Goal: Information Seeking & Learning: Learn about a topic

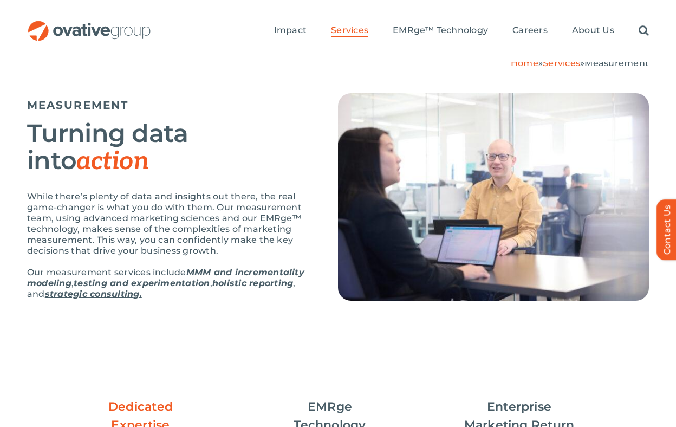
scroll to position [83, 0]
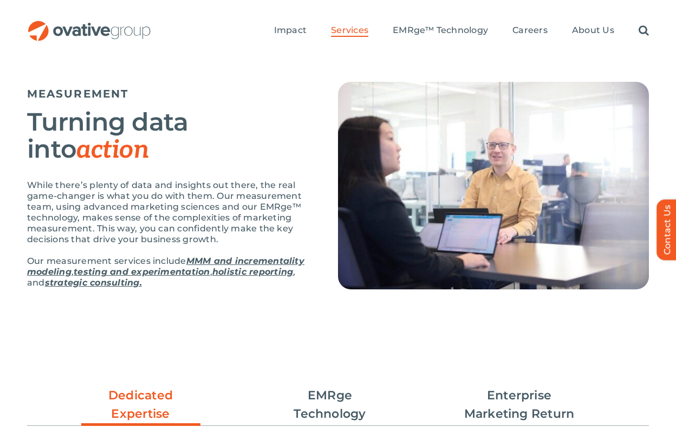
click at [306, 231] on p "While there’s plenty of data and insights out there, the real game-changer is w…" at bounding box center [169, 212] width 284 height 65
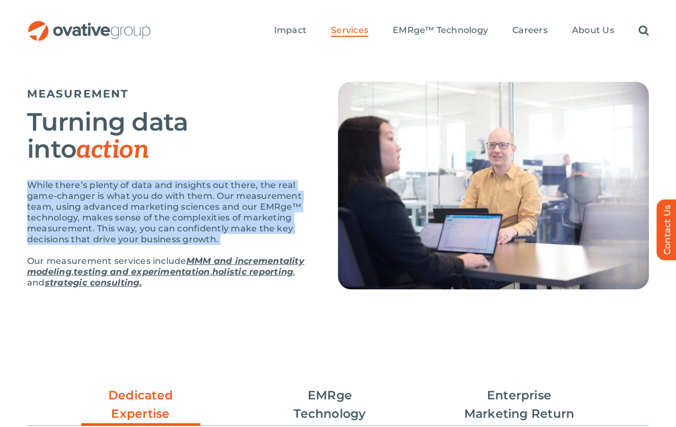
click at [306, 231] on p "While there’s plenty of data and insights out there, the real game-changer is w…" at bounding box center [169, 212] width 284 height 65
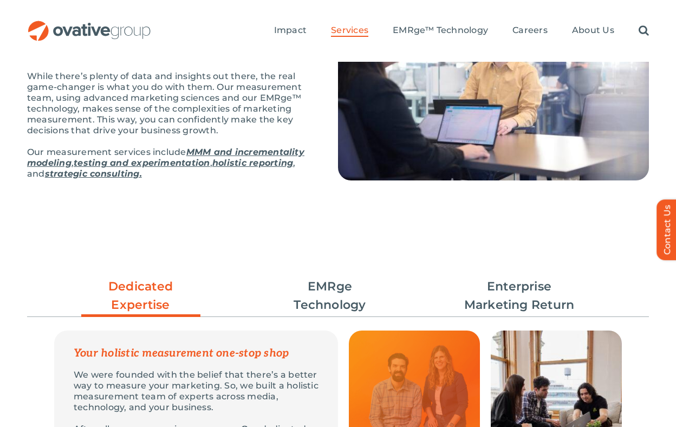
scroll to position [191, 0]
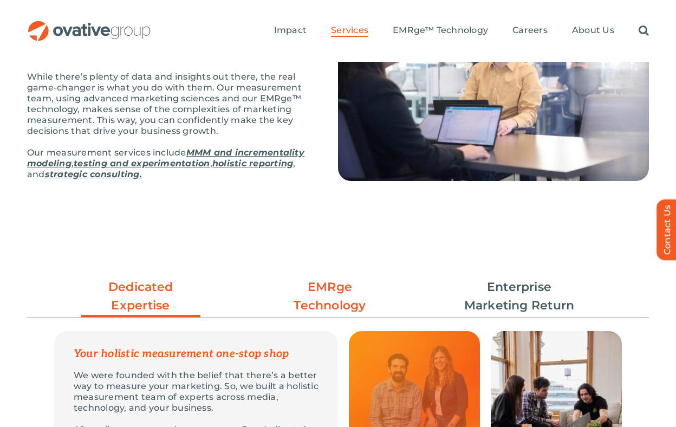
click at [323, 284] on link "EMRge Technology" at bounding box center [329, 296] width 119 height 37
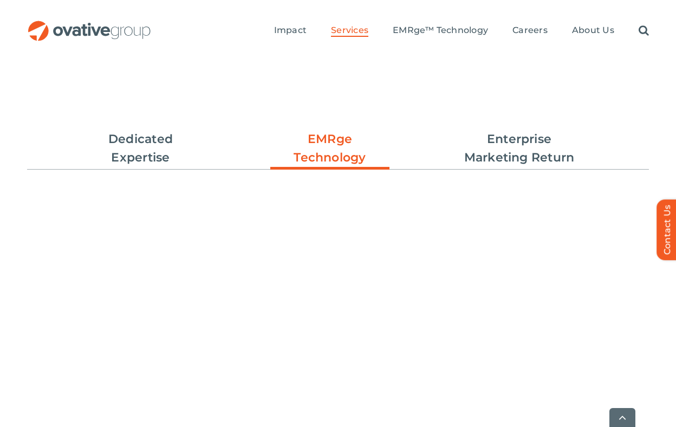
scroll to position [352, 0]
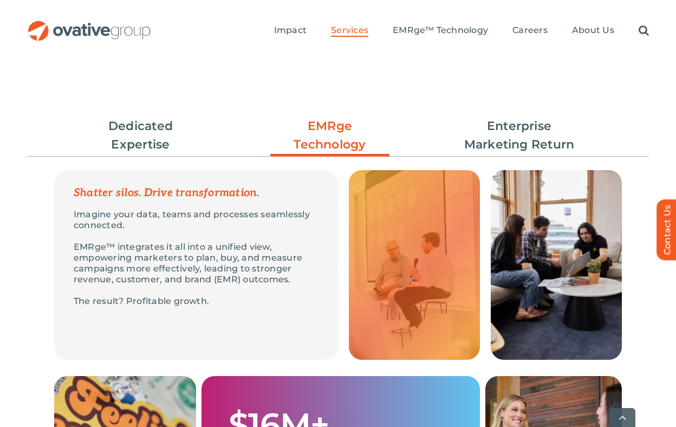
click at [303, 261] on p "EMRge™ integrates it all into a unified view, empowering marketers to plan, buy…" at bounding box center [196, 263] width 245 height 43
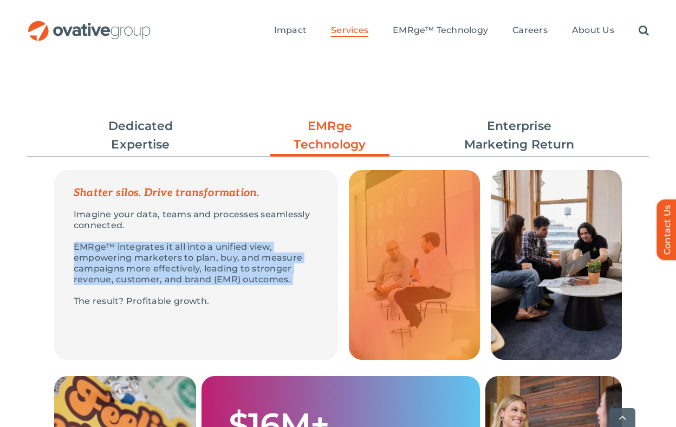
click at [297, 282] on p "EMRge™ integrates it all into a unified view, empowering marketers to plan, buy…" at bounding box center [196, 263] width 245 height 43
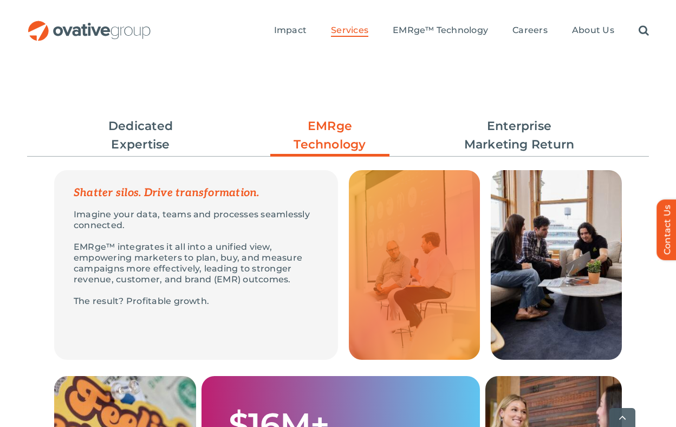
click at [297, 282] on p "EMRge™ integrates it all into a unified view, empowering marketers to plan, buy…" at bounding box center [196, 263] width 245 height 43
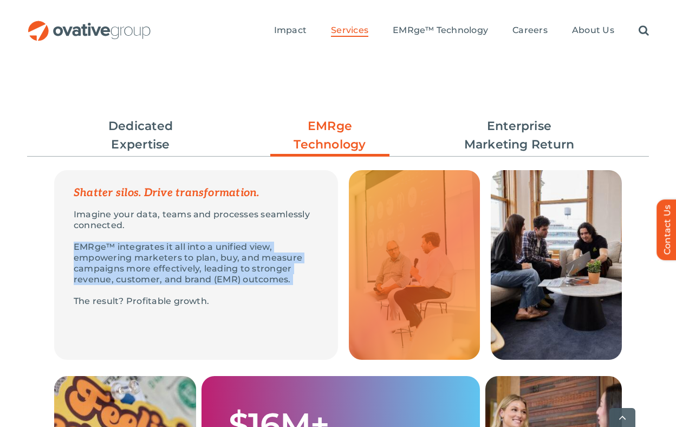
click at [290, 298] on p "The result? Profitable growth." at bounding box center [196, 301] width 245 height 11
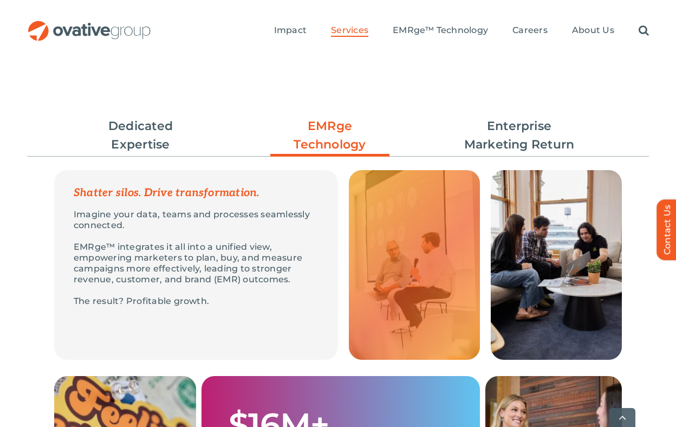
click at [290, 298] on p "The result? Profitable growth." at bounding box center [196, 301] width 245 height 11
click at [295, 288] on div "Imagine your data, teams and processes seamlessly connected. EMRge™ integrates …" at bounding box center [196, 257] width 284 height 119
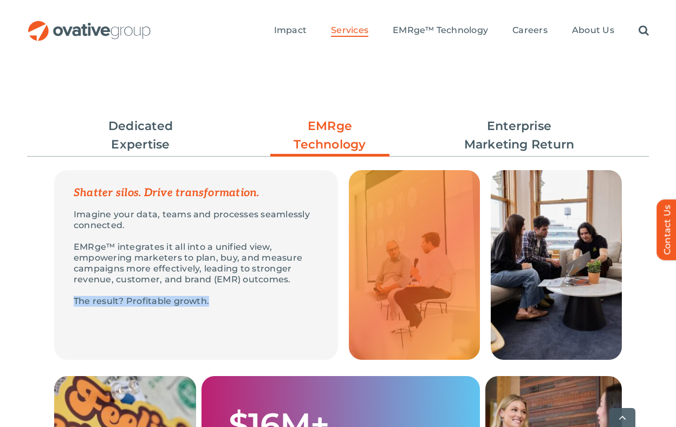
click at [300, 276] on p "EMRge™ integrates it all into a unified view, empowering marketers to plan, buy…" at bounding box center [196, 263] width 245 height 43
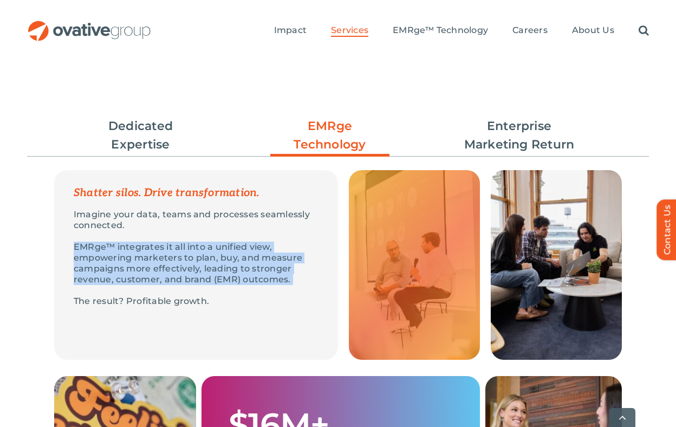
click at [300, 276] on p "EMRge™ integrates it all into a unified view, empowering marketers to plan, buy…" at bounding box center [196, 263] width 245 height 43
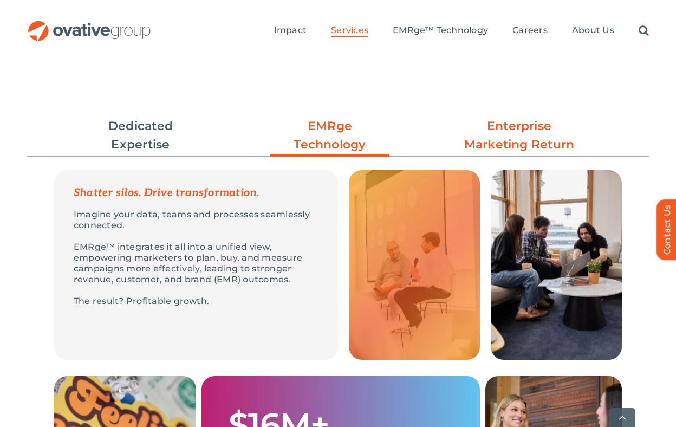
click at [468, 124] on link "Enterprise Marketing Return" at bounding box center [519, 135] width 119 height 37
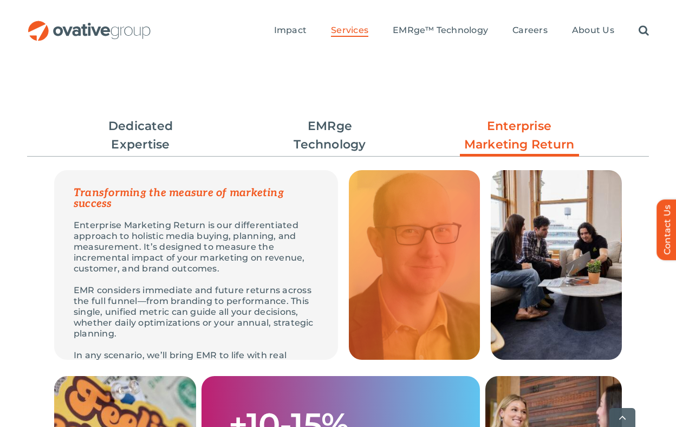
click at [363, 158] on ul "Dedicated Expertise EMRge Technology Enterprise Marketing Return" at bounding box center [338, 136] width 622 height 48
click at [363, 140] on link "EMRge Technology" at bounding box center [329, 135] width 119 height 37
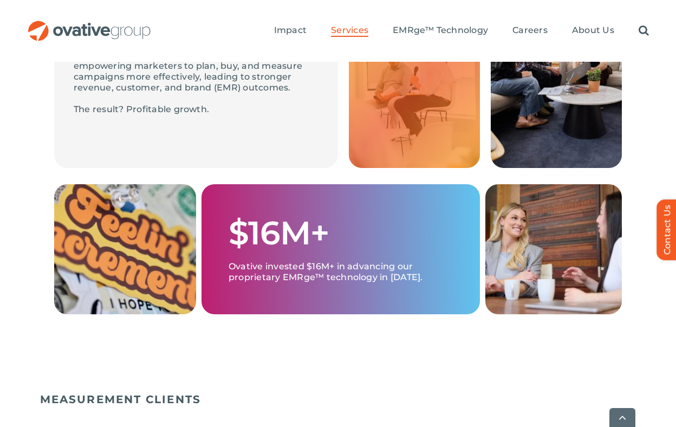
scroll to position [549, 0]
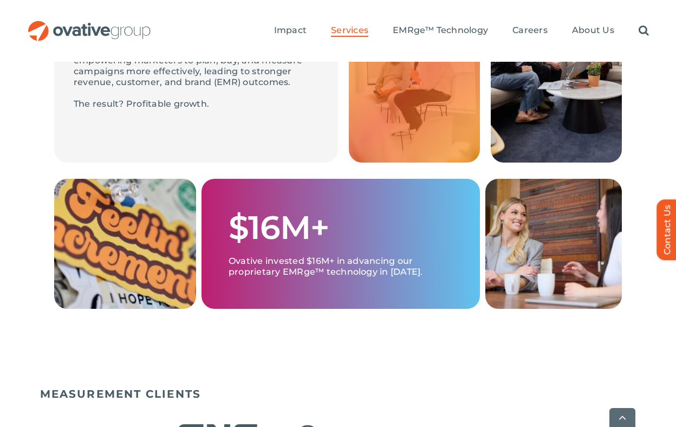
click at [286, 274] on p "Ovative invested $16M+ in advancing our proprietary EMRge™ technology in [DATE]." at bounding box center [341, 261] width 224 height 33
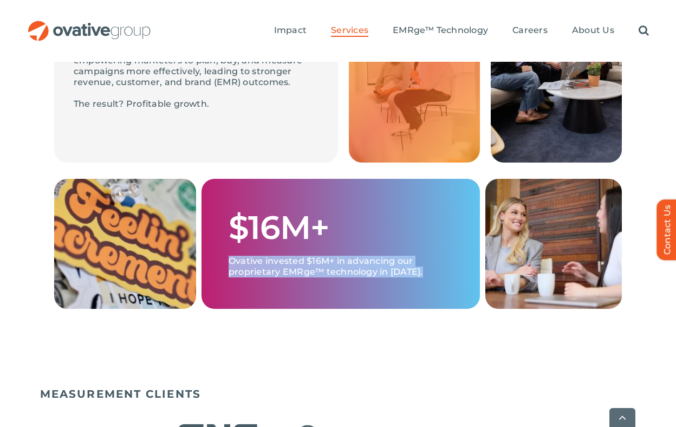
click at [286, 274] on p "Ovative invested $16M+ in advancing our proprietary EMRge™ technology in [DATE]." at bounding box center [341, 261] width 224 height 33
click at [409, 262] on p "Ovative invested $16M+ in advancing our proprietary EMRge™ technology in [DATE]." at bounding box center [341, 261] width 224 height 33
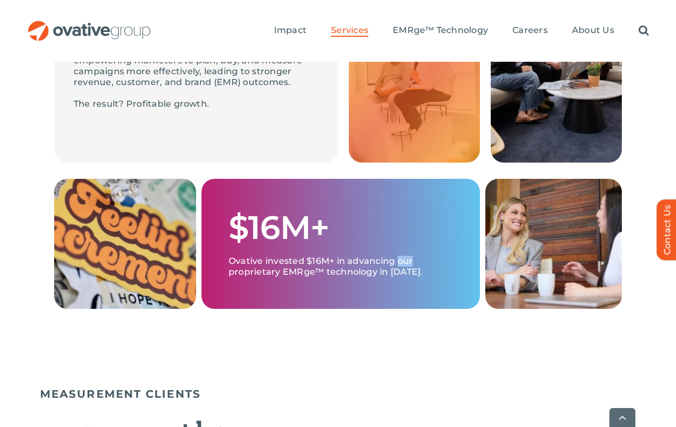
click at [409, 262] on p "Ovative invested $16M+ in advancing our proprietary EMRge™ technology in [DATE]." at bounding box center [341, 261] width 224 height 33
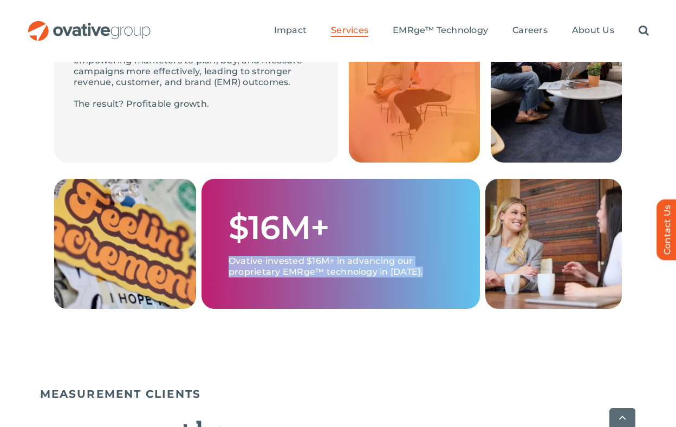
click at [409, 262] on p "Ovative invested $16M+ in advancing our proprietary EMRge™ technology in [DATE]." at bounding box center [341, 261] width 224 height 33
click at [416, 270] on p "Ovative invested $16M+ in advancing our proprietary EMRge™ technology in [DATE]." at bounding box center [341, 261] width 224 height 33
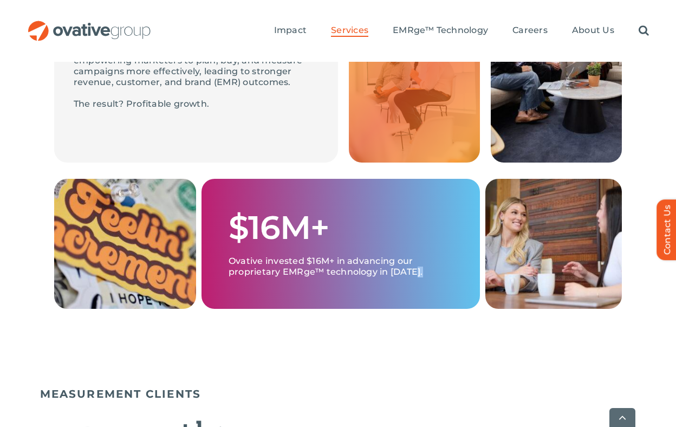
click at [416, 270] on p "Ovative invested $16M+ in advancing our proprietary EMRge™ technology in [DATE]." at bounding box center [341, 261] width 224 height 33
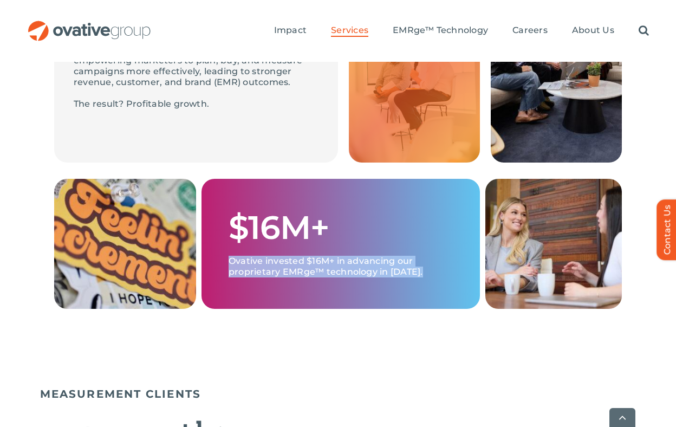
click at [416, 270] on p "Ovative invested $16M+ in advancing our proprietary EMRge™ technology in [DATE]." at bounding box center [341, 261] width 224 height 33
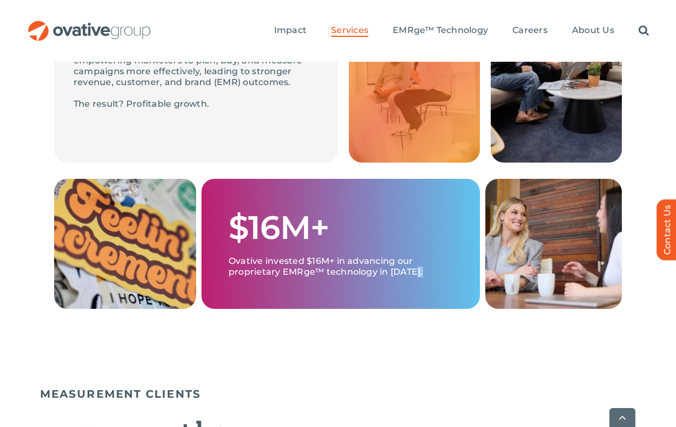
click at [416, 270] on p "Ovative invested $16M+ in advancing our proprietary EMRge™ technology in [DATE]." at bounding box center [341, 261] width 224 height 33
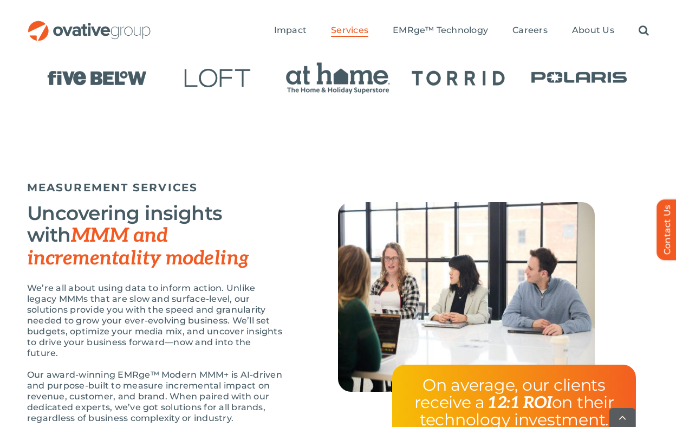
scroll to position [922, 0]
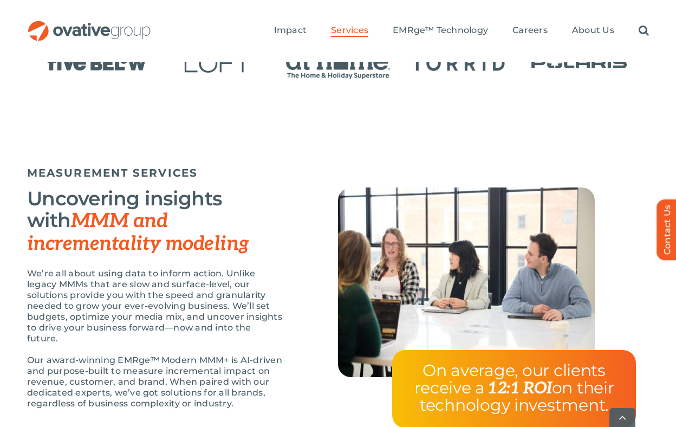
click at [294, 274] on div "Uncovering insights with MMM and incrementality modeling We’re all about using …" at bounding box center [182, 303] width 311 height 232
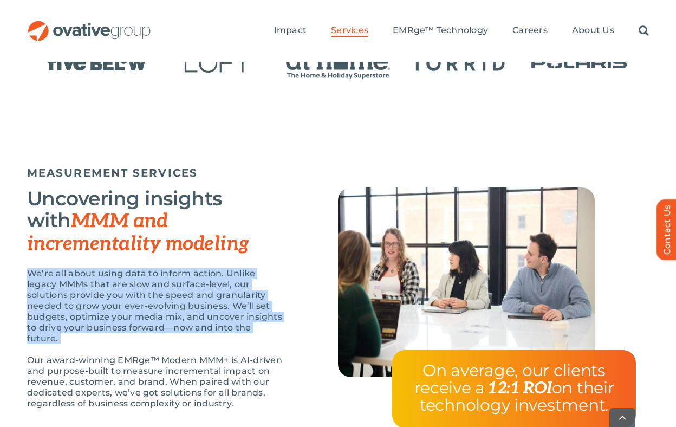
click at [286, 327] on div "Uncovering insights with MMM and incrementality modeling We’re all about using …" at bounding box center [182, 303] width 311 height 232
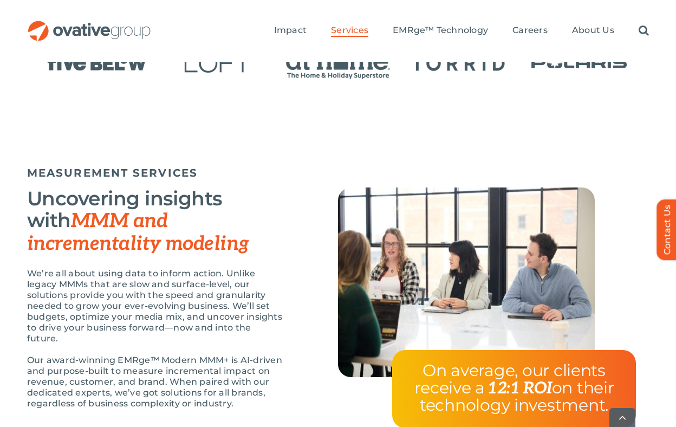
click at [286, 327] on div "Uncovering insights with MMM and incrementality modeling We’re all about using …" at bounding box center [182, 303] width 311 height 232
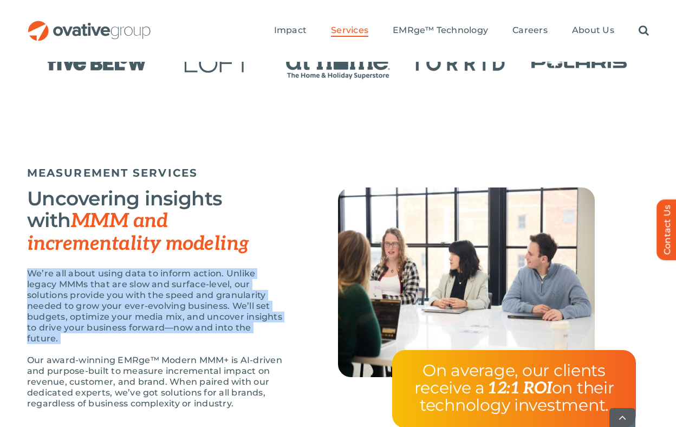
click at [279, 377] on p "Our award-winning EMRge™ Modern MMM+ is AI-driven and purpose-built to measure …" at bounding box center [155, 382] width 257 height 54
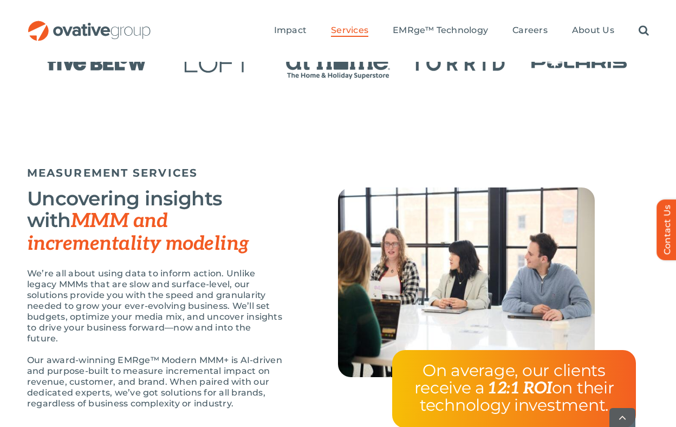
click at [279, 377] on p "Our award-winning EMRge™ Modern MMM+ is AI-driven and purpose-built to measure …" at bounding box center [155, 382] width 257 height 54
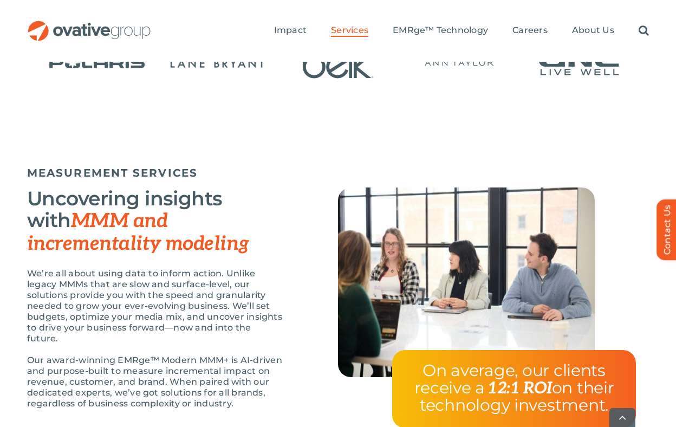
click at [184, 327] on p "We’re all about using data to inform action. Unlike legacy MMMs that are slow a…" at bounding box center [155, 306] width 257 height 76
drag, startPoint x: 184, startPoint y: 327, endPoint x: 276, endPoint y: 325, distance: 91.6
click at [276, 325] on p "We’re all about using data to inform action. Unlike legacy MMMs that are slow a…" at bounding box center [155, 306] width 257 height 76
click at [242, 372] on p "Our award-winning EMRge™ Modern MMM+ is AI-driven and purpose-built to measure …" at bounding box center [155, 382] width 257 height 54
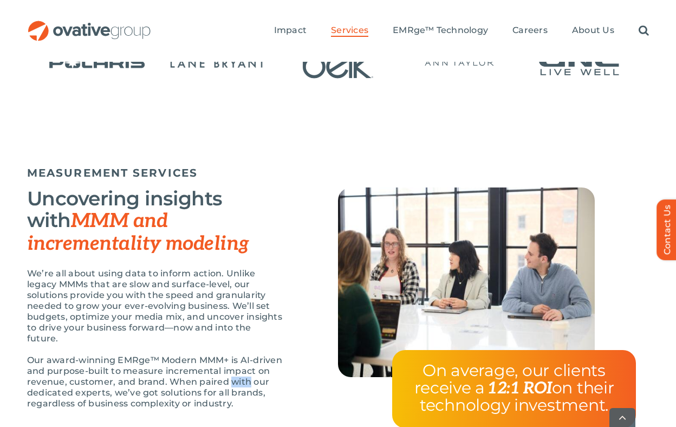
click at [242, 372] on p "Our award-winning EMRge™ Modern MMM+ is AI-driven and purpose-built to measure …" at bounding box center [155, 382] width 257 height 54
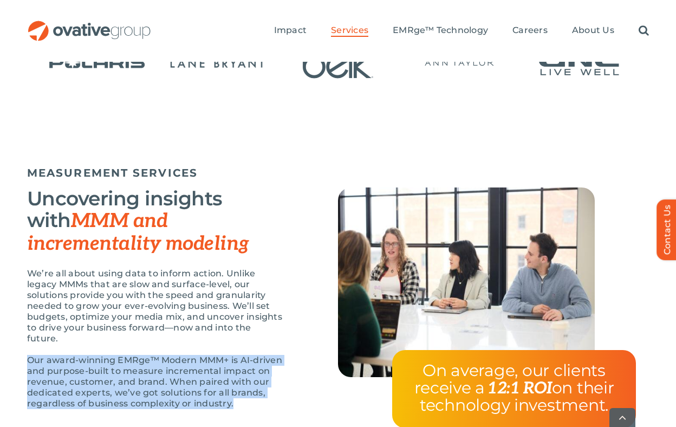
click at [242, 372] on p "Our award-winning EMRge™ Modern MMM+ is AI-driven and purpose-built to measure …" at bounding box center [155, 382] width 257 height 54
click at [242, 401] on div "We’re all about using data to inform action. Unlike legacy MMMs that are slow a…" at bounding box center [155, 344] width 257 height 152
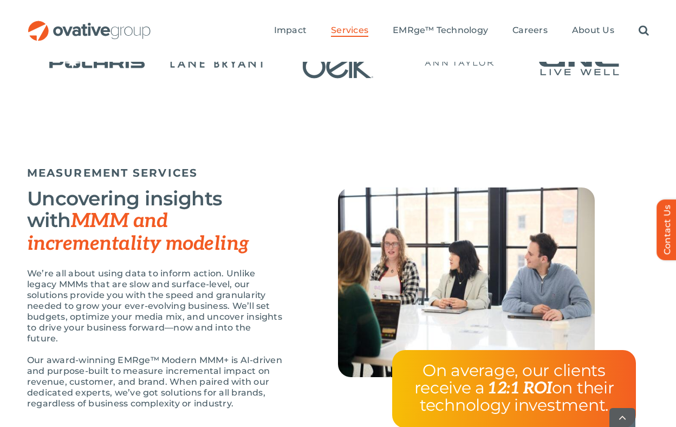
click at [242, 401] on div "We’re all about using data to inform action. Unlike legacy MMMs that are slow a…" at bounding box center [155, 344] width 257 height 152
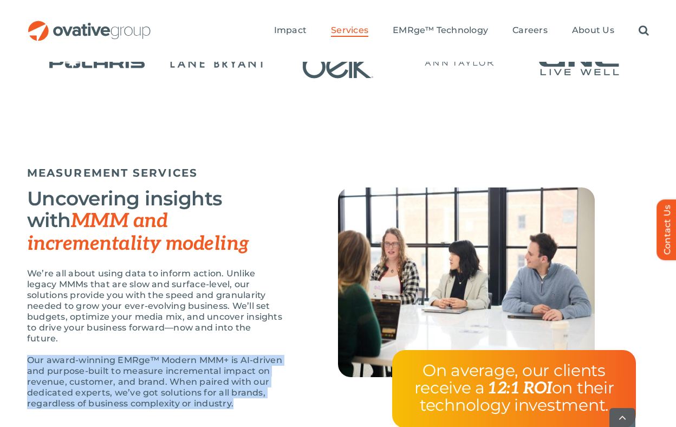
click at [242, 401] on div "We’re all about using data to inform action. Unlike legacy MMMs that are slow a…" at bounding box center [155, 344] width 257 height 152
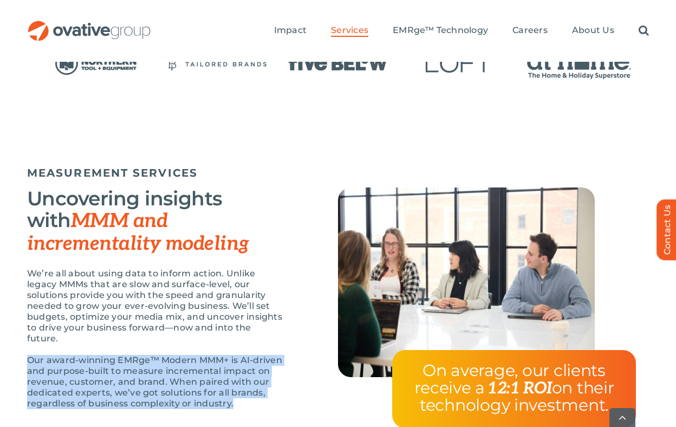
click at [242, 401] on div "We’re all about using data to inform action. Unlike legacy MMMs that are slow a…" at bounding box center [155, 344] width 257 height 152
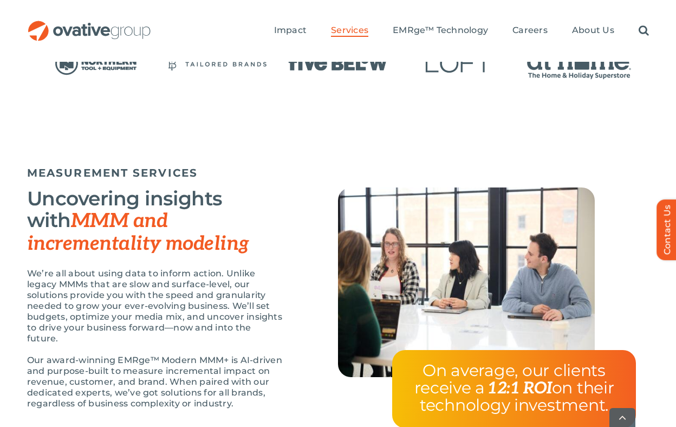
click at [242, 401] on div "We’re all about using data to inform action. Unlike legacy MMMs that are slow a…" at bounding box center [155, 344] width 257 height 152
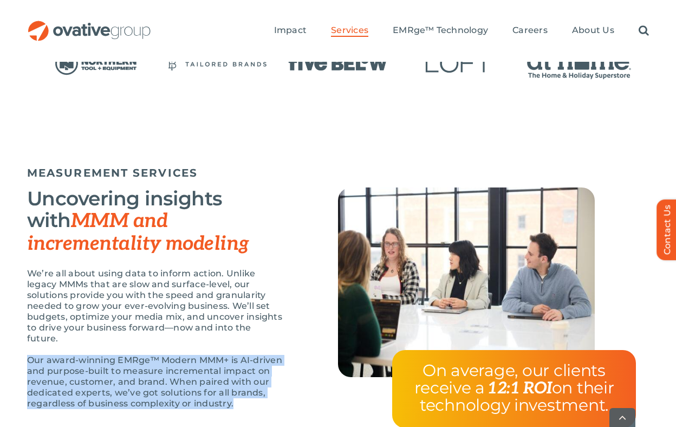
click at [242, 401] on div "We’re all about using data to inform action. Unlike legacy MMMs that are slow a…" at bounding box center [155, 344] width 257 height 152
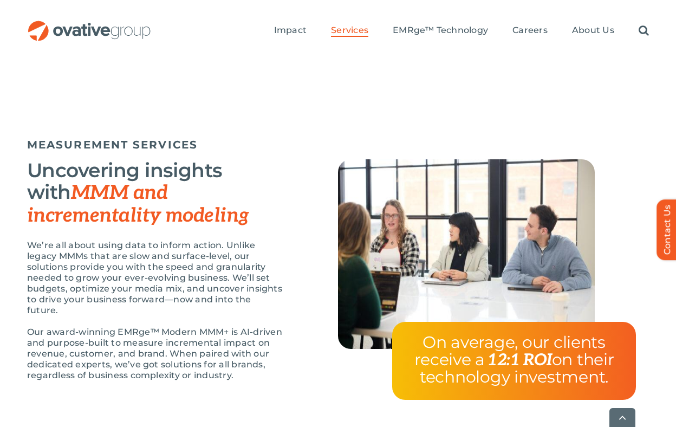
scroll to position [1006, 0]
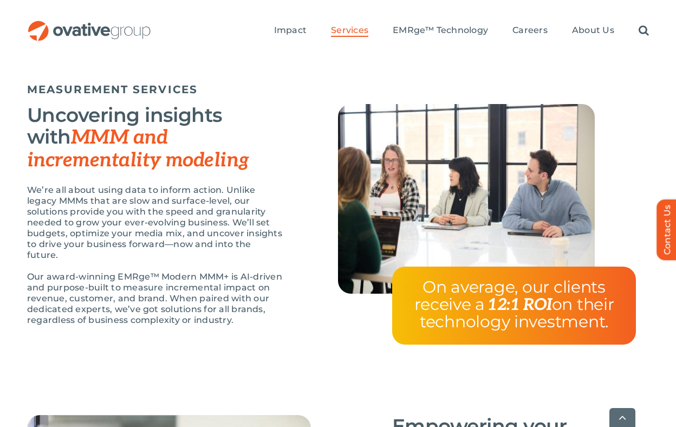
click at [426, 314] on span "on their technology investment." at bounding box center [517, 312] width 195 height 37
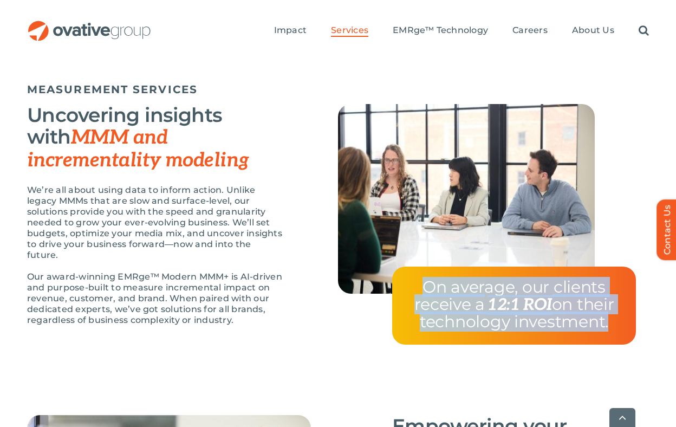
click at [441, 313] on span "on their technology investment." at bounding box center [517, 312] width 195 height 37
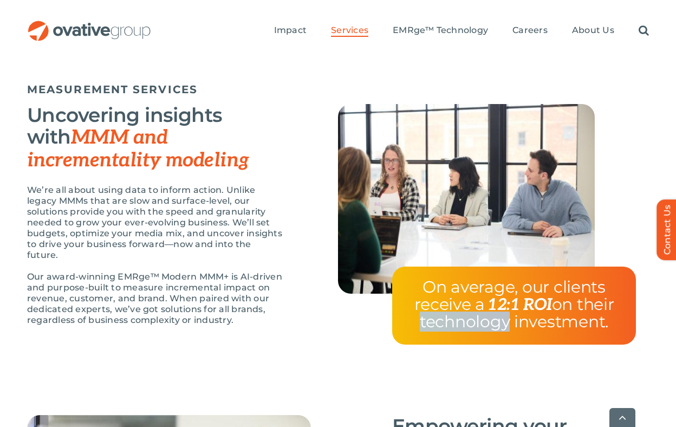
click at [441, 313] on span "on their technology investment." at bounding box center [517, 312] width 195 height 37
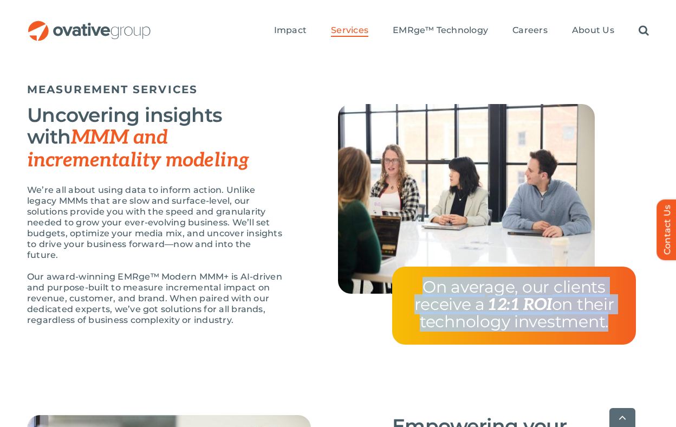
click at [441, 313] on span "on their technology investment." at bounding box center [517, 312] width 195 height 37
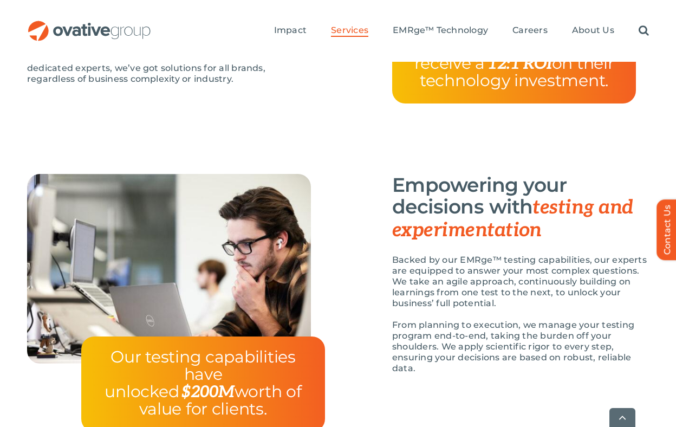
scroll to position [1250, 0]
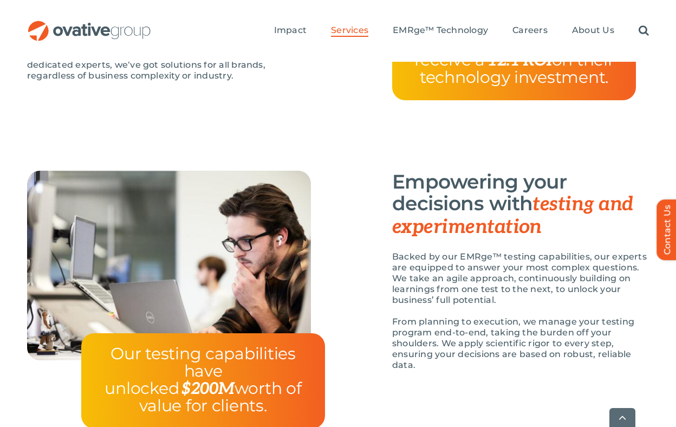
click at [578, 230] on h3 "Empowering your decisions with testing and experimentation" at bounding box center [520, 204] width 257 height 67
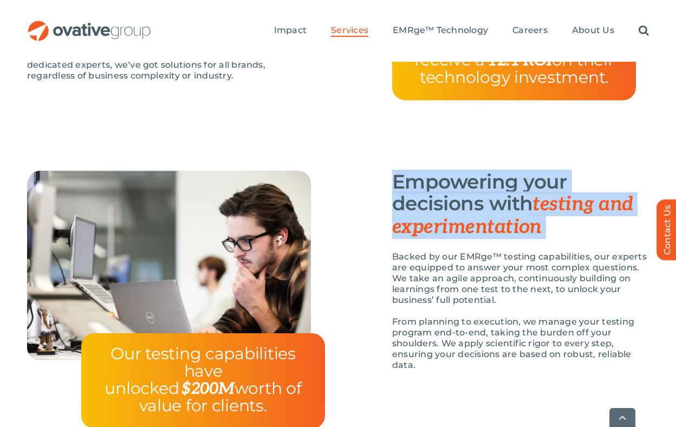
click at [578, 230] on h3 "Empowering your decisions with testing and experimentation" at bounding box center [520, 204] width 257 height 67
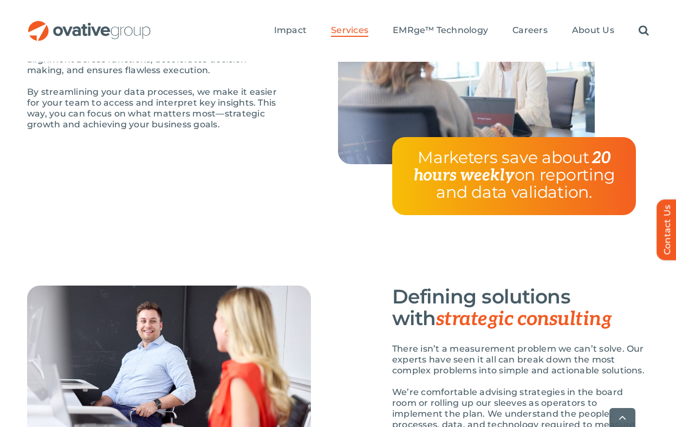
scroll to position [1800, 0]
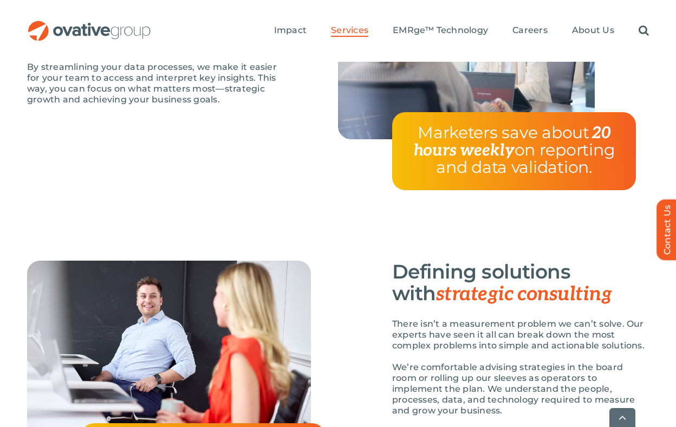
click at [597, 161] on div "Marketers save about 20 hours weekly on reporting and data validation." at bounding box center [514, 151] width 244 height 78
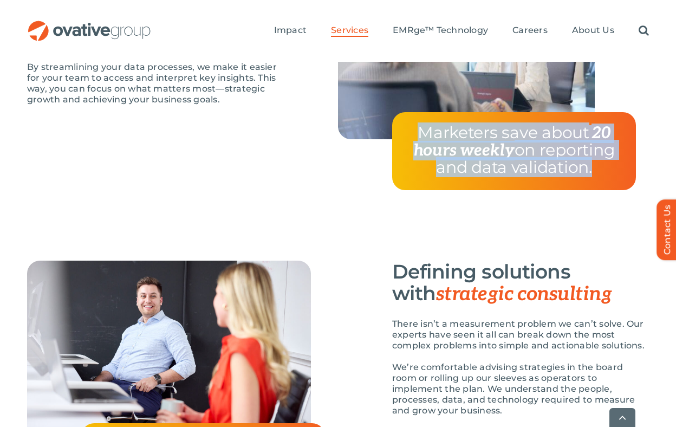
click at [597, 161] on div "Marketers save about 20 hours weekly on reporting and data validation." at bounding box center [514, 151] width 244 height 78
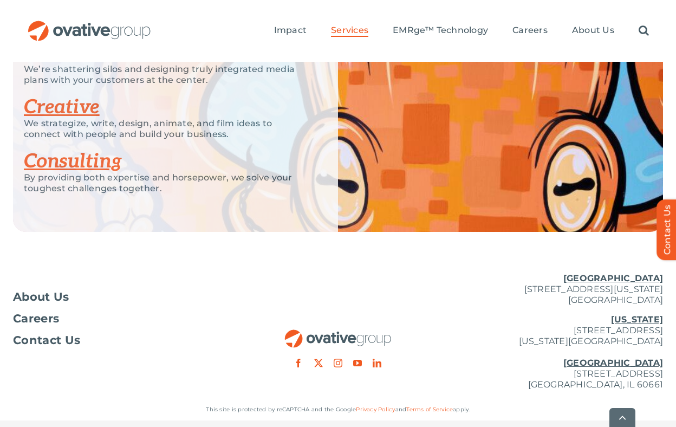
scroll to position [2390, 0]
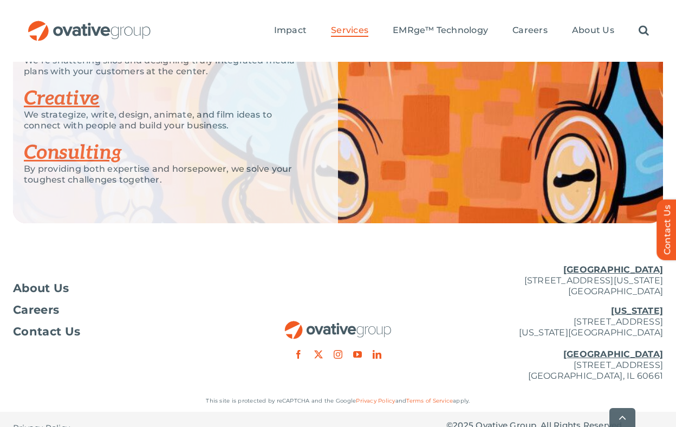
click at [501, 267] on p "[GEOGRAPHIC_DATA] [STREET_ADDRESS][US_STATE]" at bounding box center [554, 280] width 217 height 33
drag, startPoint x: 501, startPoint y: 267, endPoint x: 674, endPoint y: 275, distance: 173.0
click at [674, 275] on div "About Us Careers Contact Us [GEOGRAPHIC_DATA] [STREET_ADDRESS][GEOGRAPHIC_DATA]…" at bounding box center [338, 323] width 676 height 134
copy div "[STREET_ADDRESS][US_STATE]"
